Goal: Task Accomplishment & Management: Manage account settings

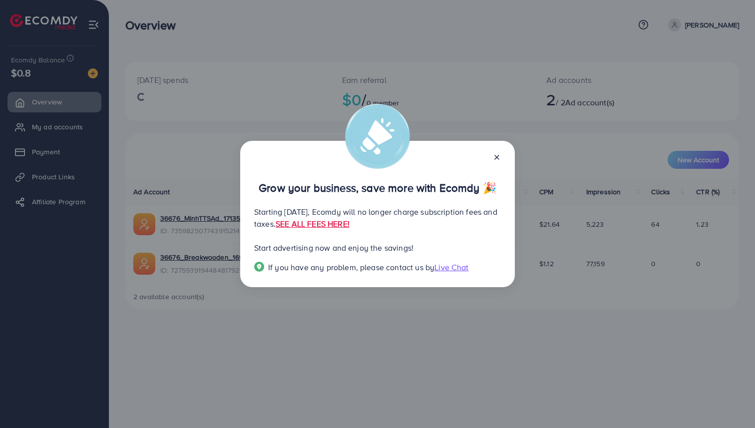
click at [498, 161] on icon at bounding box center [497, 157] width 8 height 8
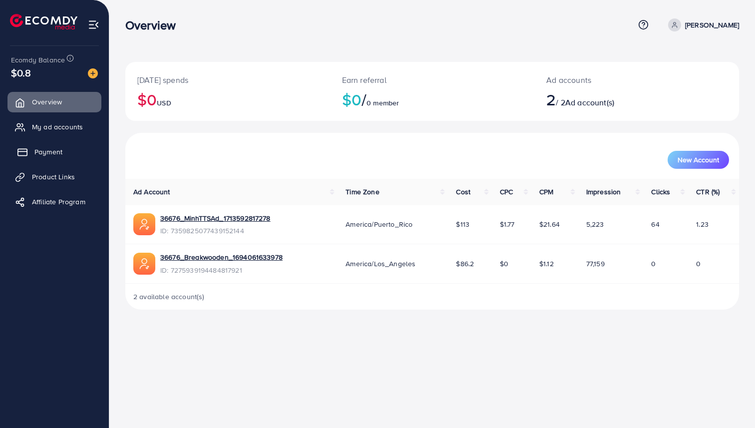
click at [49, 155] on span "Payment" at bounding box center [48, 152] width 28 height 10
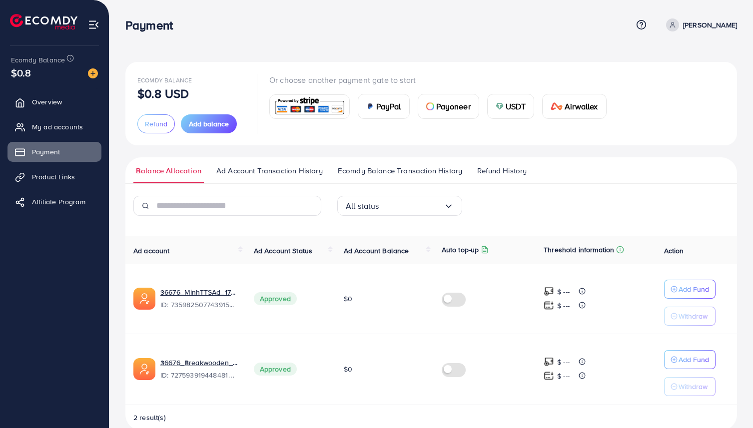
scroll to position [18, 0]
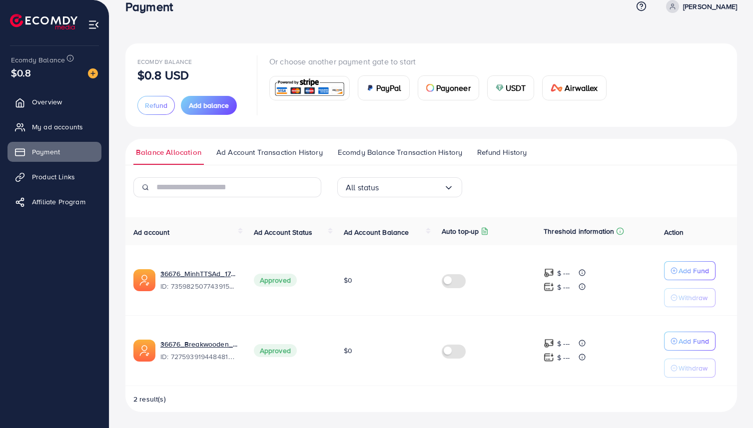
click at [690, 304] on button "Withdraw" at bounding box center [689, 297] width 51 height 19
click at [687, 369] on p "Withdraw" at bounding box center [692, 368] width 29 height 12
click at [681, 301] on p "Withdraw" at bounding box center [692, 298] width 29 height 12
click at [449, 277] on label at bounding box center [456, 279] width 28 height 11
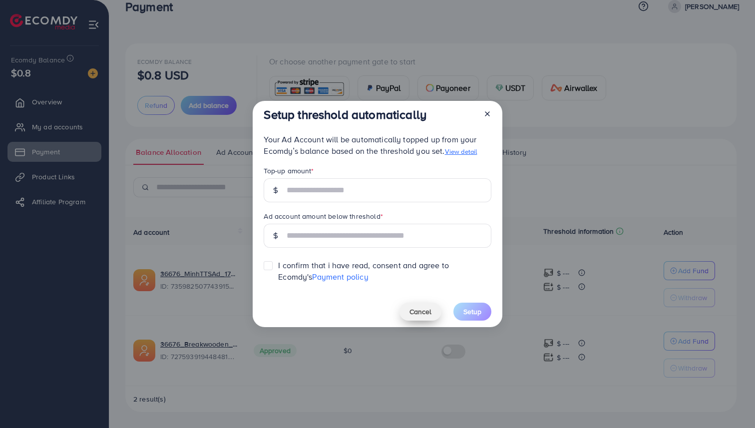
click at [423, 313] on span "Cancel" at bounding box center [421, 312] width 22 height 10
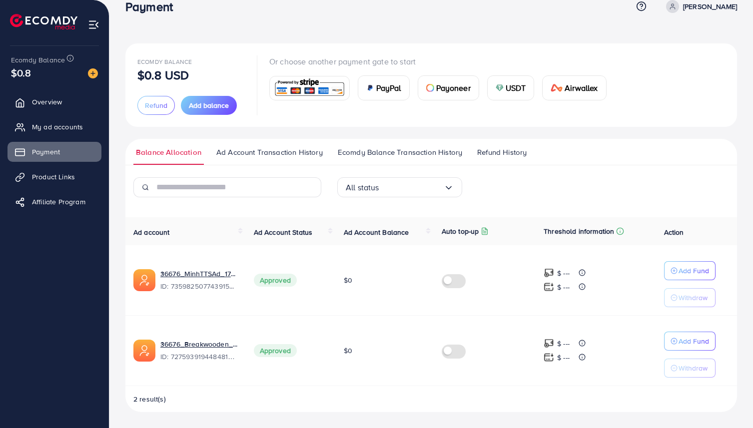
click at [548, 277] on img at bounding box center [549, 273] width 10 height 10
click at [551, 274] on img at bounding box center [549, 273] width 10 height 10
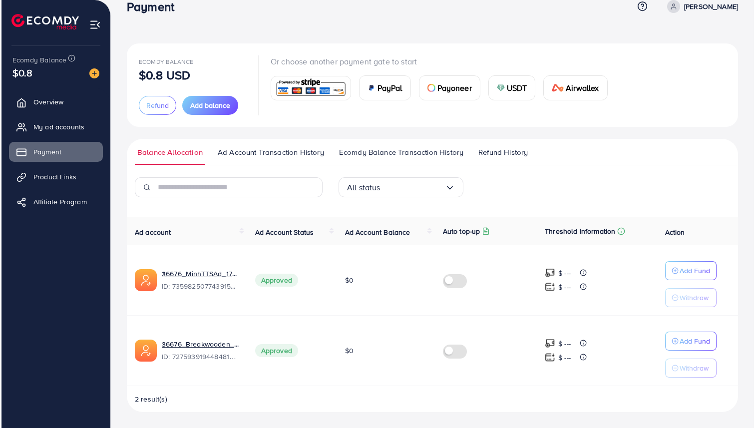
scroll to position [0, 0]
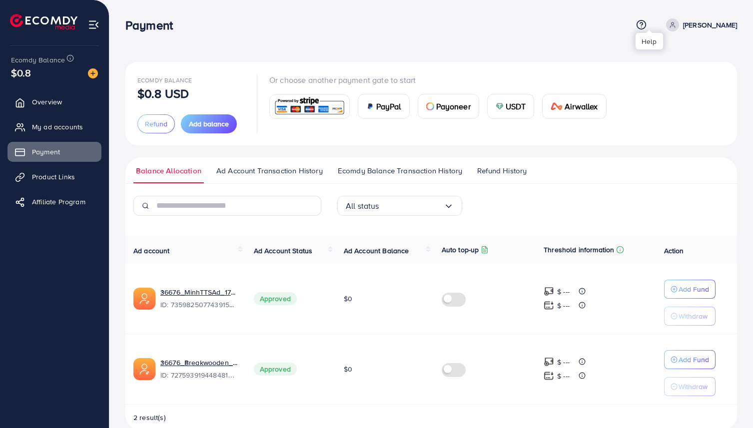
click at [647, 27] on icon at bounding box center [641, 24] width 10 height 10
click at [511, 35] on div "Payment Help Center Contact Support Plans and Pricing Term and policy About Us …" at bounding box center [431, 24] width 612 height 27
click at [704, 30] on p "[PERSON_NAME]" at bounding box center [710, 25] width 54 height 12
click at [601, 48] on div "Ecomdy Balance $0.8 USD Refund Add balance Or choose another payment gate to st…" at bounding box center [431, 223] width 644 height 447
click at [27, 18] on img at bounding box center [43, 21] width 67 height 15
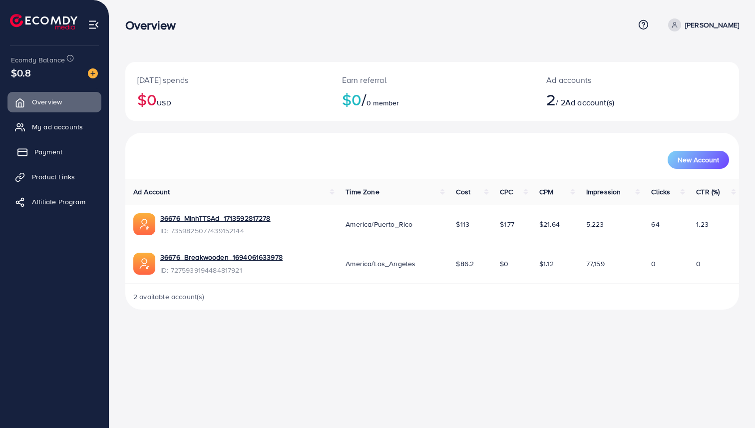
click at [32, 159] on link "Payment" at bounding box center [54, 152] width 94 height 20
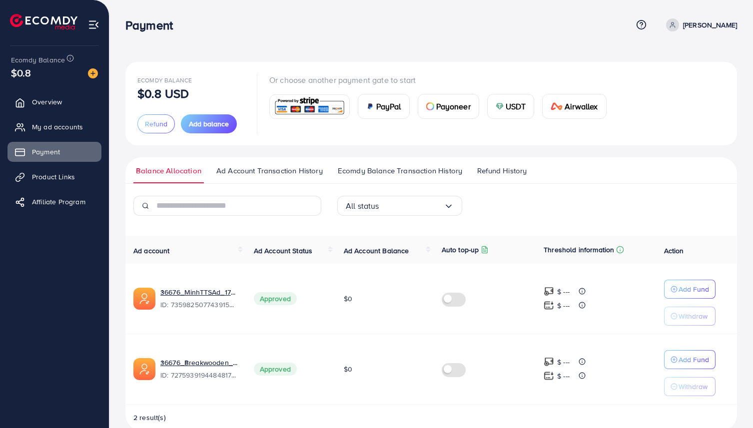
click at [42, 28] on img at bounding box center [43, 21] width 67 height 15
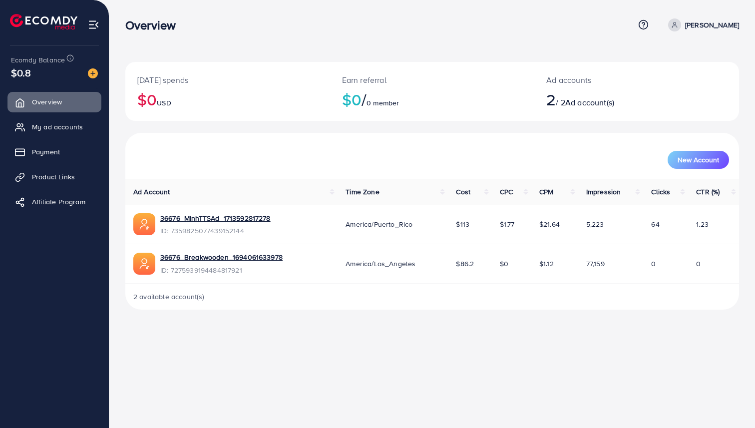
drag, startPoint x: 597, startPoint y: 82, endPoint x: 527, endPoint y: 80, distance: 69.5
click at [527, 80] on div "Today's spends $0 USD Earn referral $0 / 0 member Ad accounts 2 / 2 Ad account(…" at bounding box center [432, 91] width 614 height 59
click at [554, 120] on div "Ad accounts 2 / 2 Ad account(s)" at bounding box center [611, 91] width 153 height 59
click at [640, 106] on h2 "2 / 2 Ad account(s)" at bounding box center [611, 99] width 129 height 19
click at [72, 158] on link "Payment" at bounding box center [54, 152] width 94 height 20
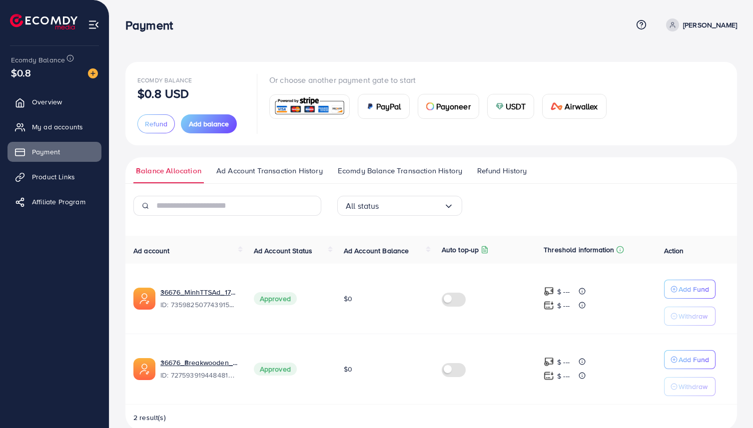
click at [676, 317] on circle "button" at bounding box center [674, 316] width 6 height 6
